Goal: Information Seeking & Learning: Learn about a topic

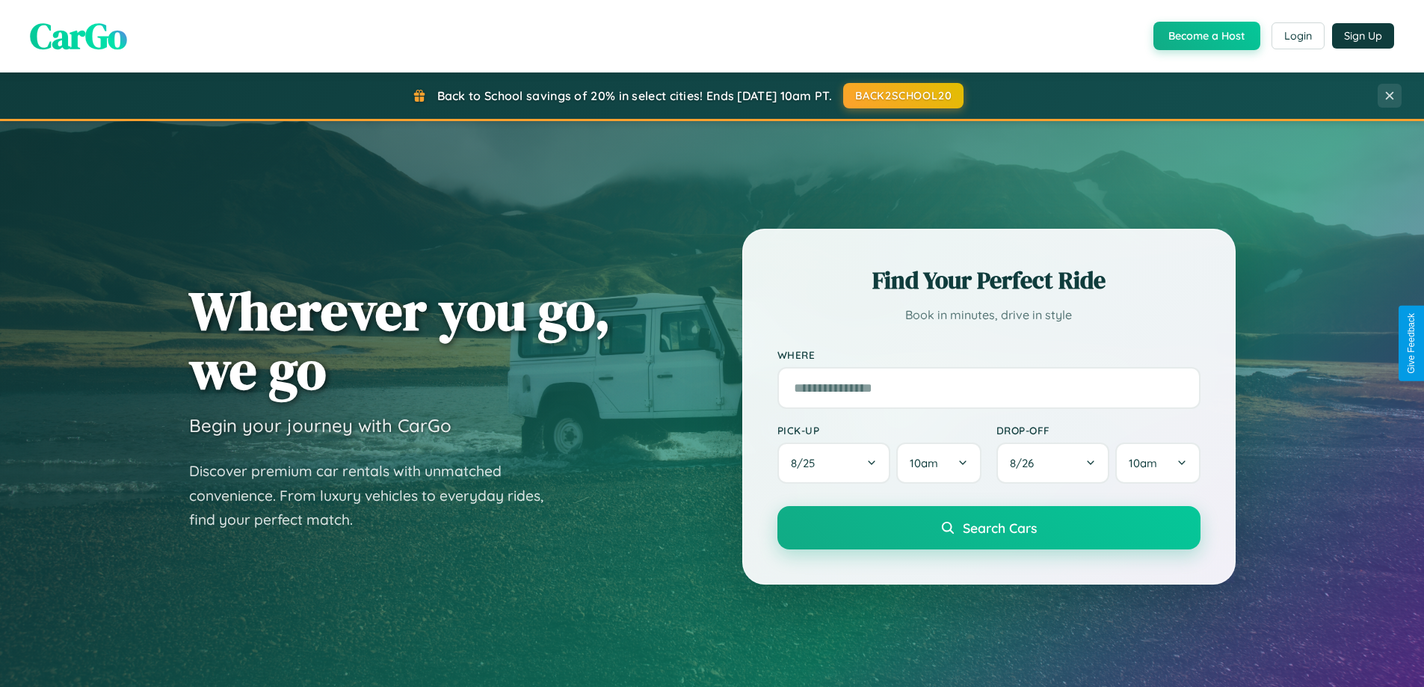
scroll to position [323, 0]
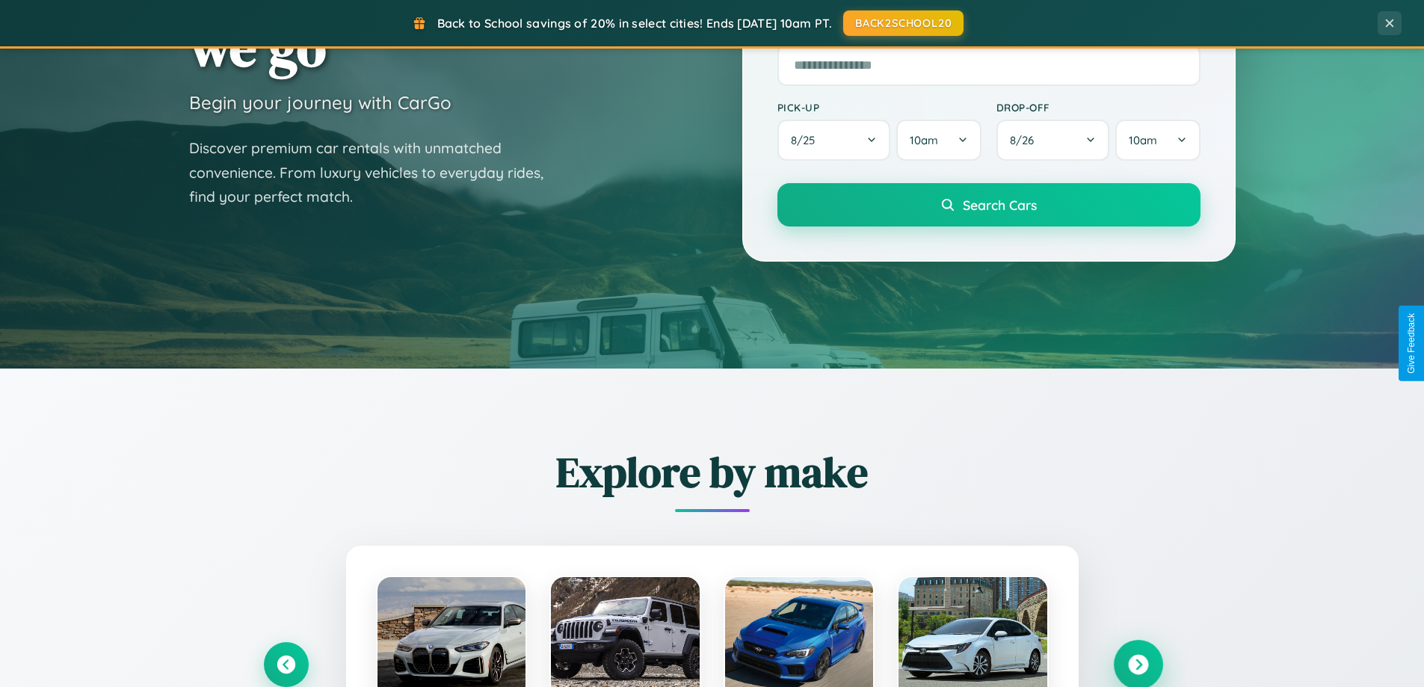
click at [1138, 665] on icon at bounding box center [1138, 665] width 20 height 20
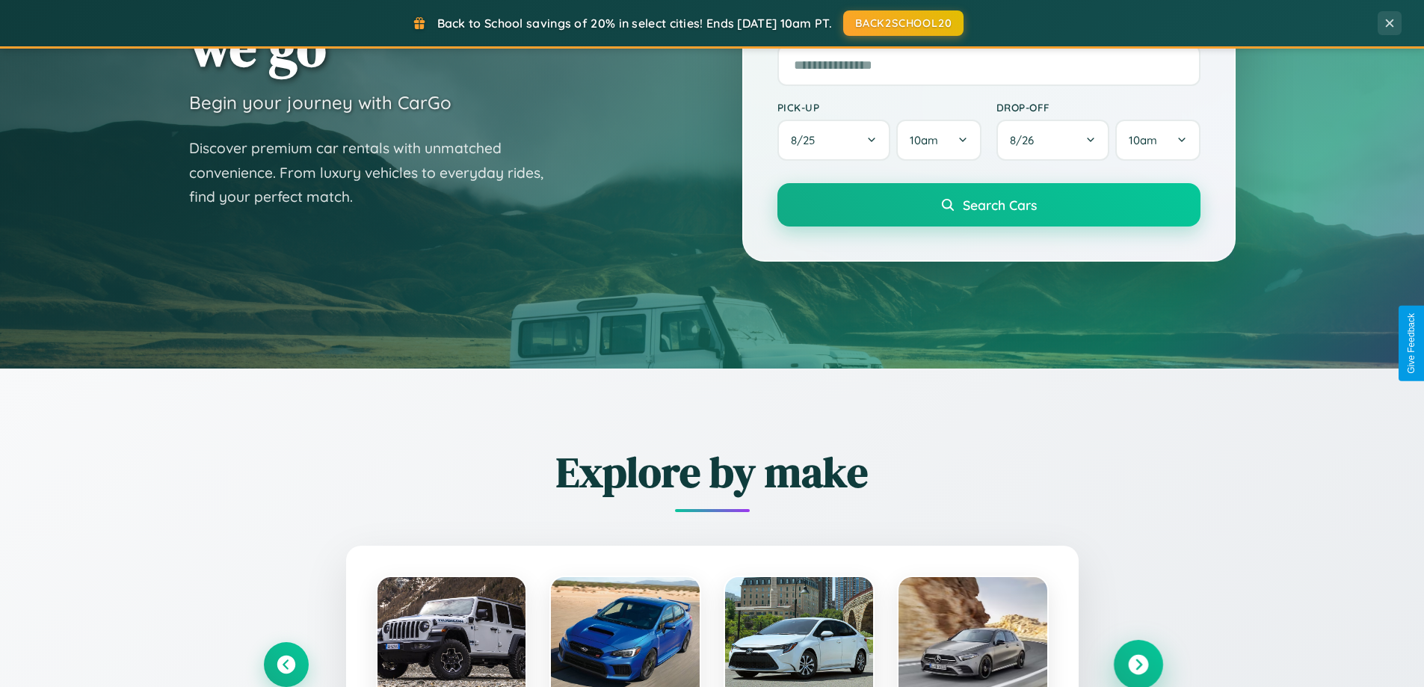
click at [1138, 663] on icon at bounding box center [1138, 665] width 20 height 20
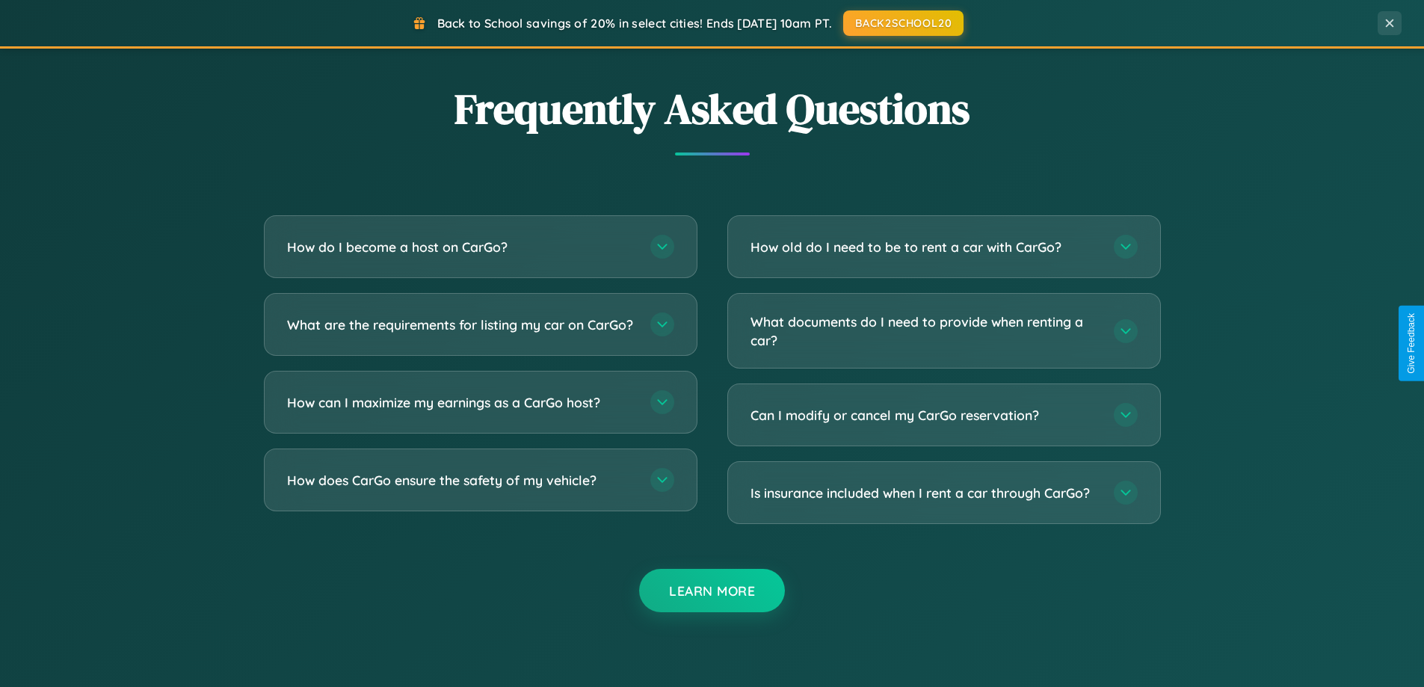
scroll to position [2877, 0]
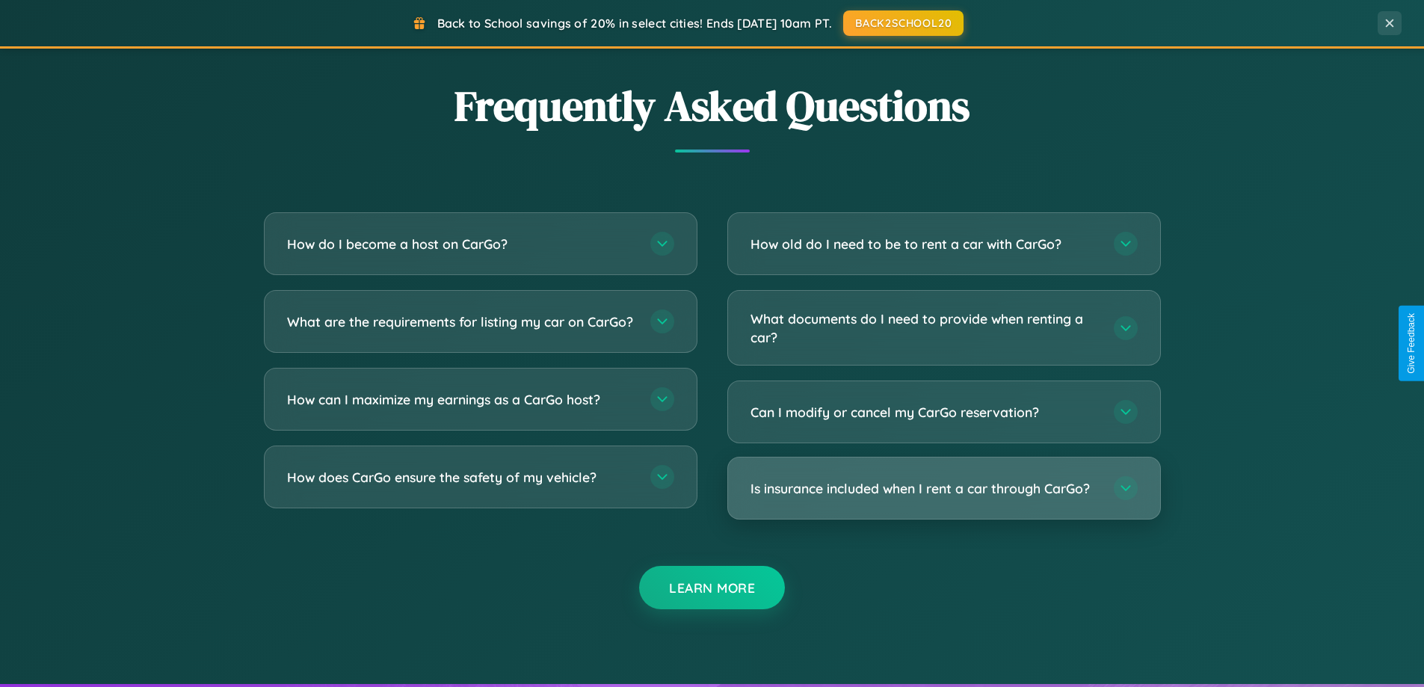
click at [943, 490] on h3 "Is insurance included when I rent a car through CarGo?" at bounding box center [925, 488] width 348 height 19
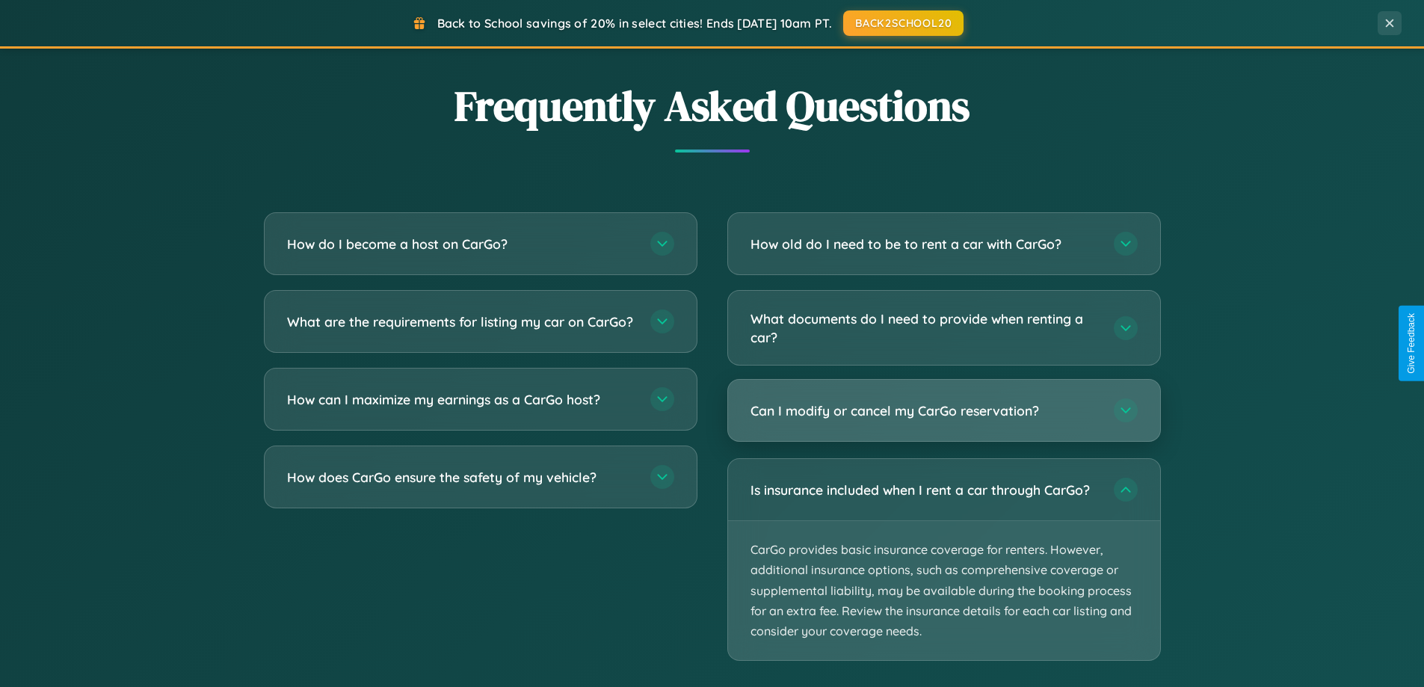
click at [943, 410] on h3 "Can I modify or cancel my CarGo reservation?" at bounding box center [925, 410] width 348 height 19
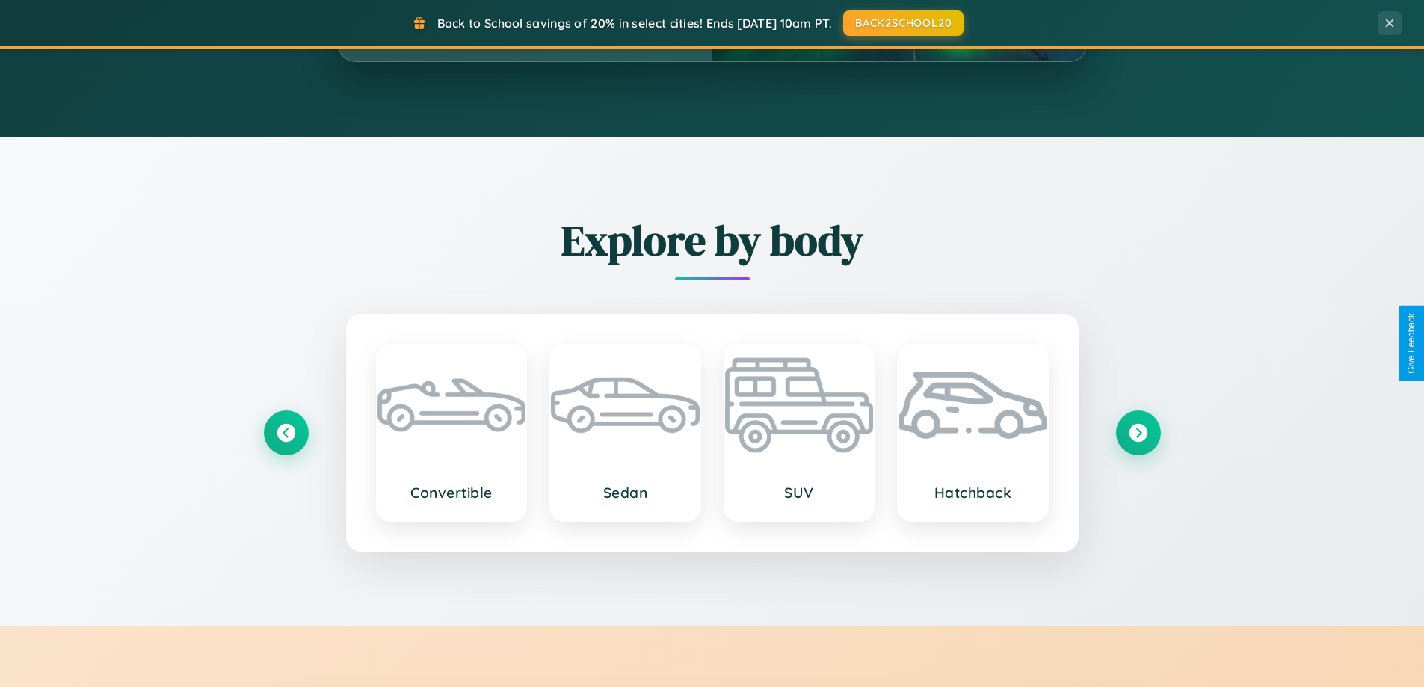
scroll to position [1029, 0]
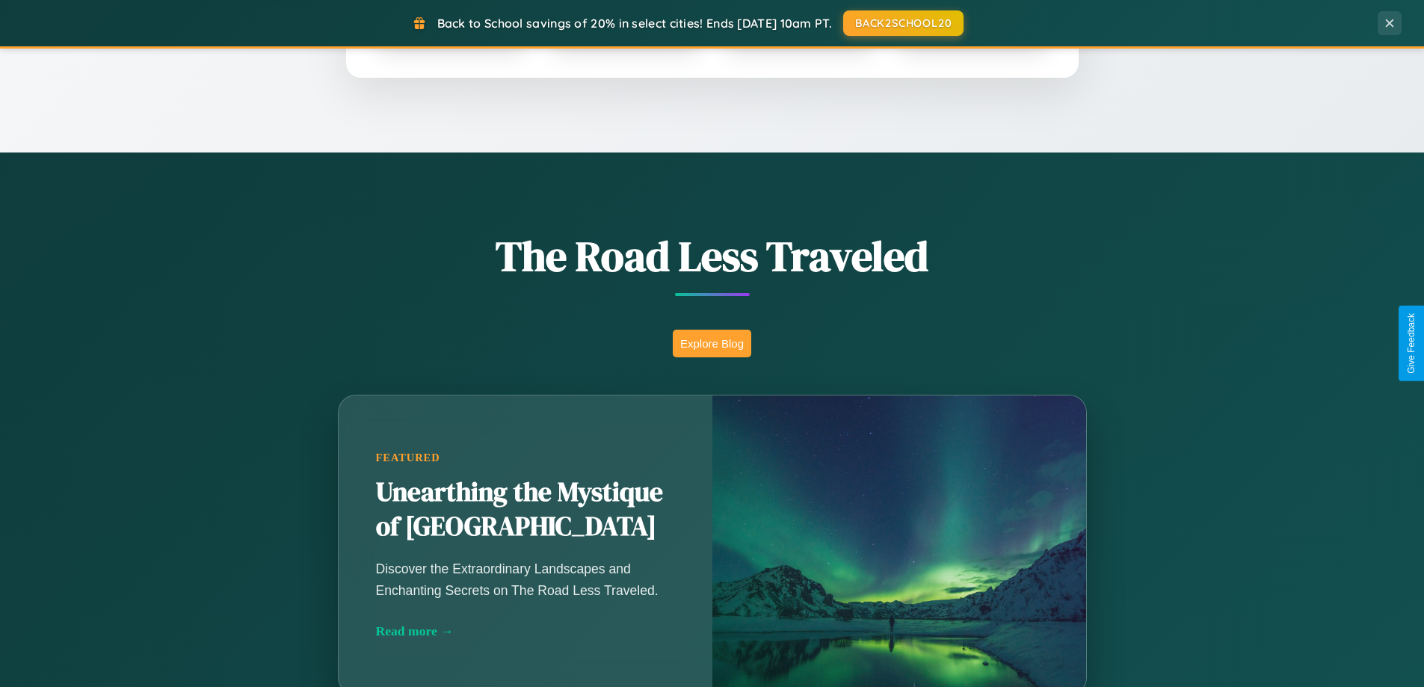
click at [712, 343] on button "Explore Blog" at bounding box center [712, 344] width 78 height 28
